Goal: Information Seeking & Learning: Learn about a topic

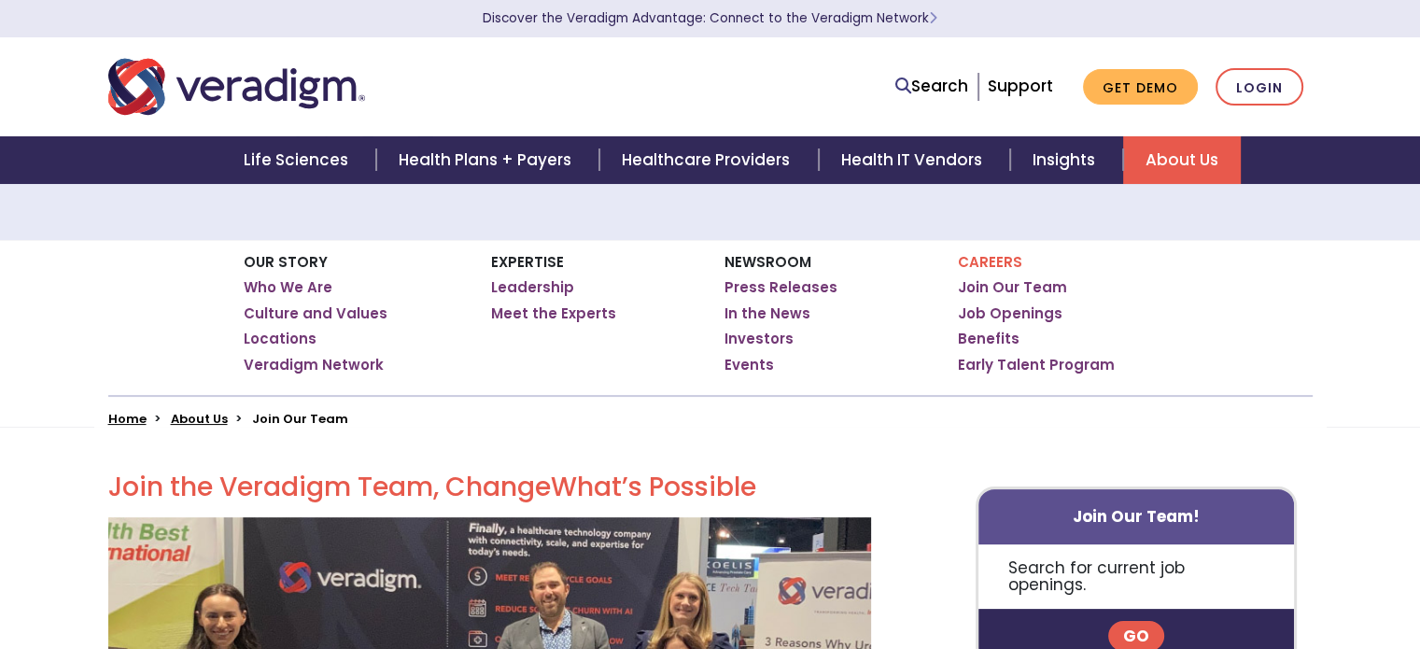
scroll to position [173, 0]
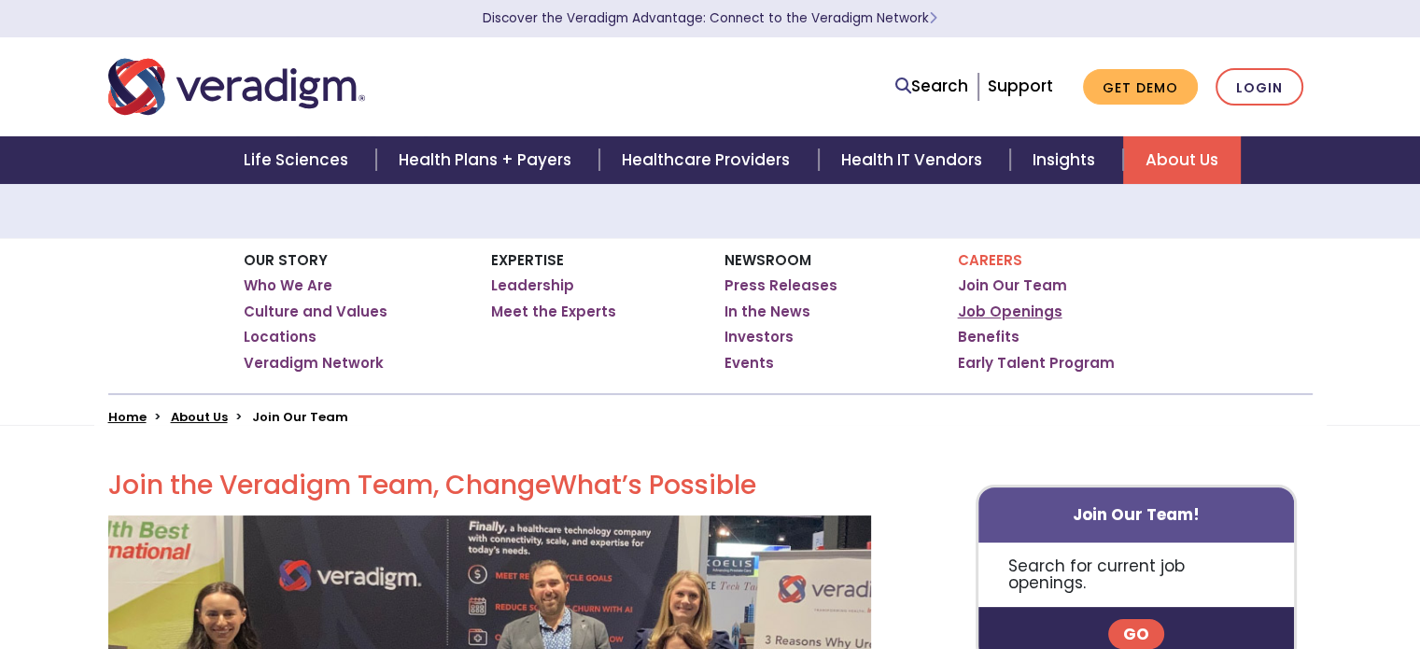
click at [1018, 309] on link "Job Openings" at bounding box center [1010, 311] width 105 height 19
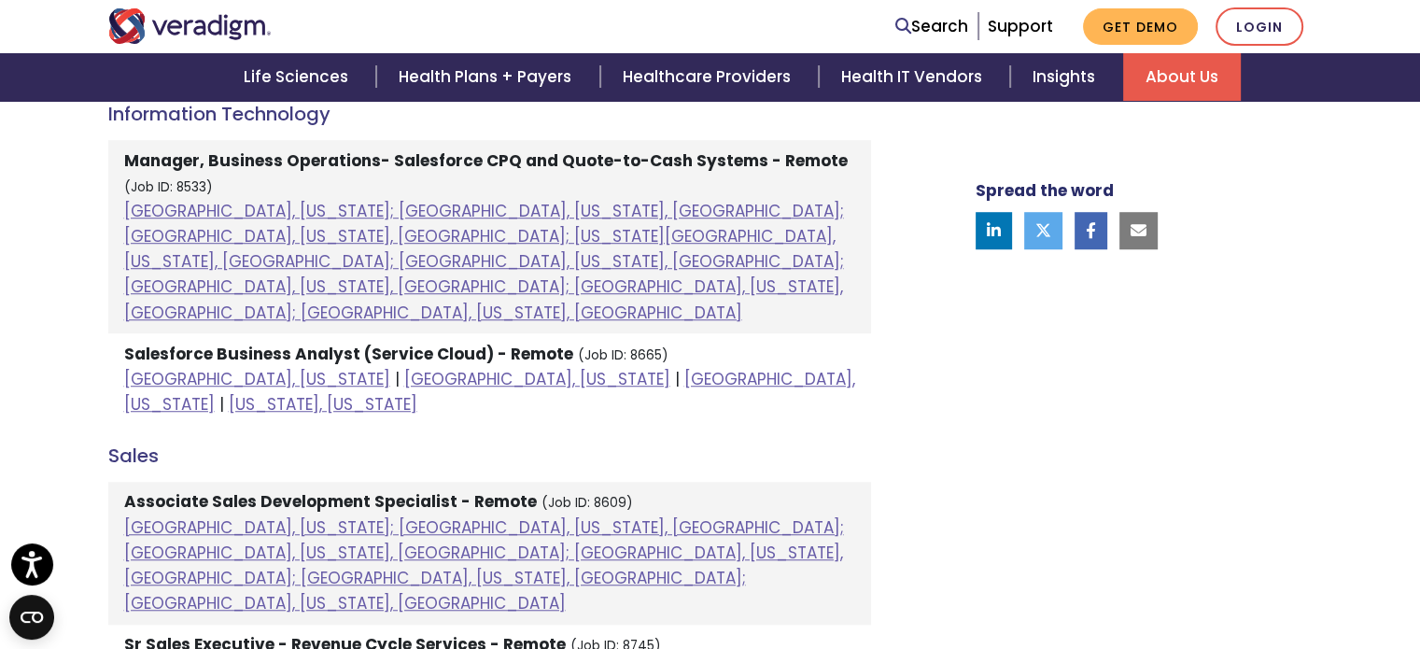
scroll to position [1344, 0]
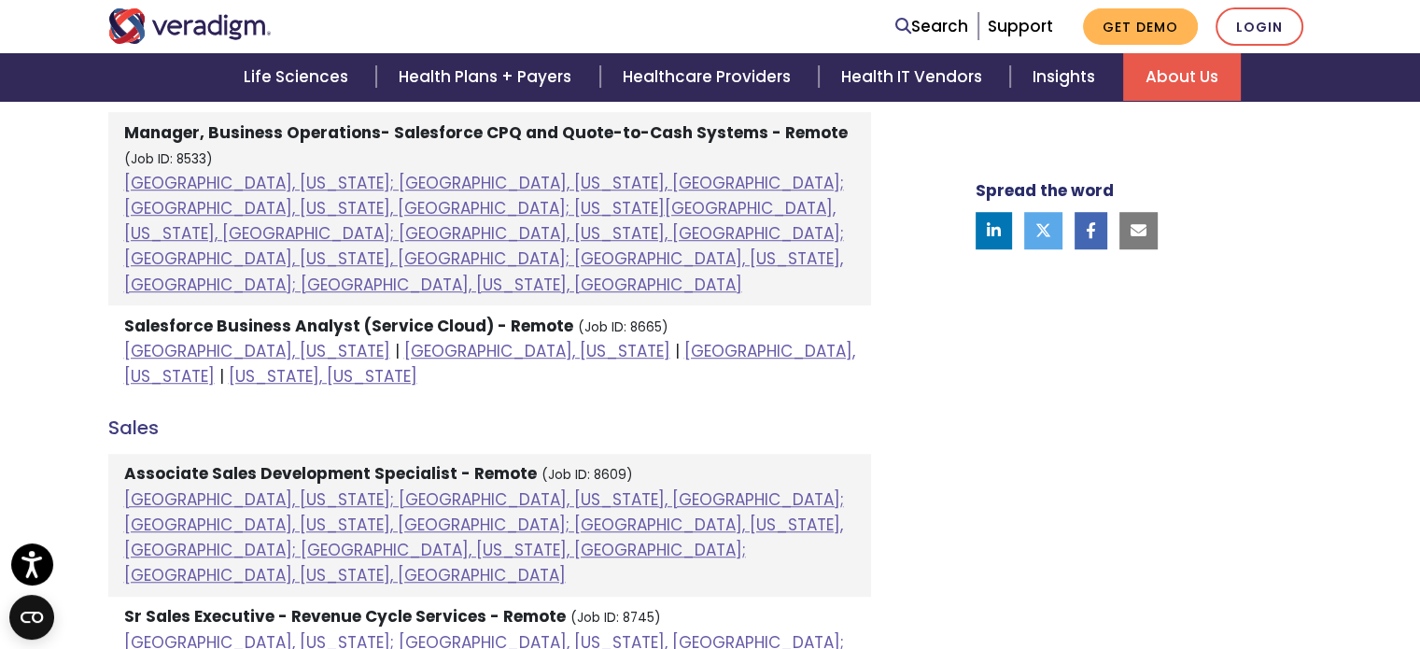
click at [510, 315] on strong "Salesforce Business Analyst (Service Cloud) - Remote" at bounding box center [348, 326] width 449 height 22
click at [497, 340] on link "[GEOGRAPHIC_DATA], [US_STATE]" at bounding box center [489, 364] width 731 height 48
